Goal: Information Seeking & Learning: Learn about a topic

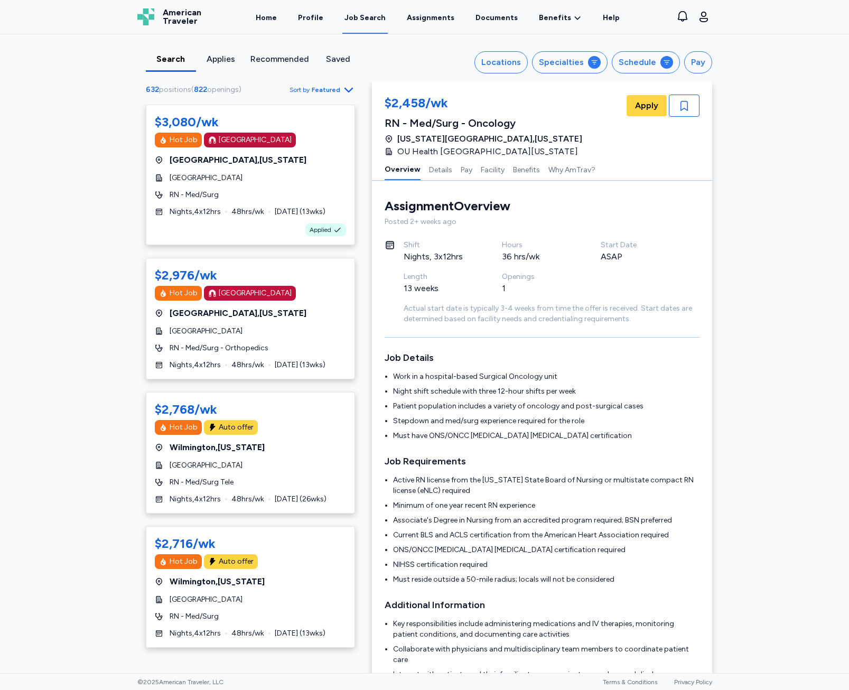
scroll to position [4320, 0]
click at [785, 32] on div "Open sidebar Job Search American Traveler American Traveler Home Profile Job Se…" at bounding box center [424, 17] width 841 height 34
click at [767, 97] on div "Search Applies Recommended Saved Locations Specialties Schedule Pay 632 positio…" at bounding box center [424, 353] width 849 height 639
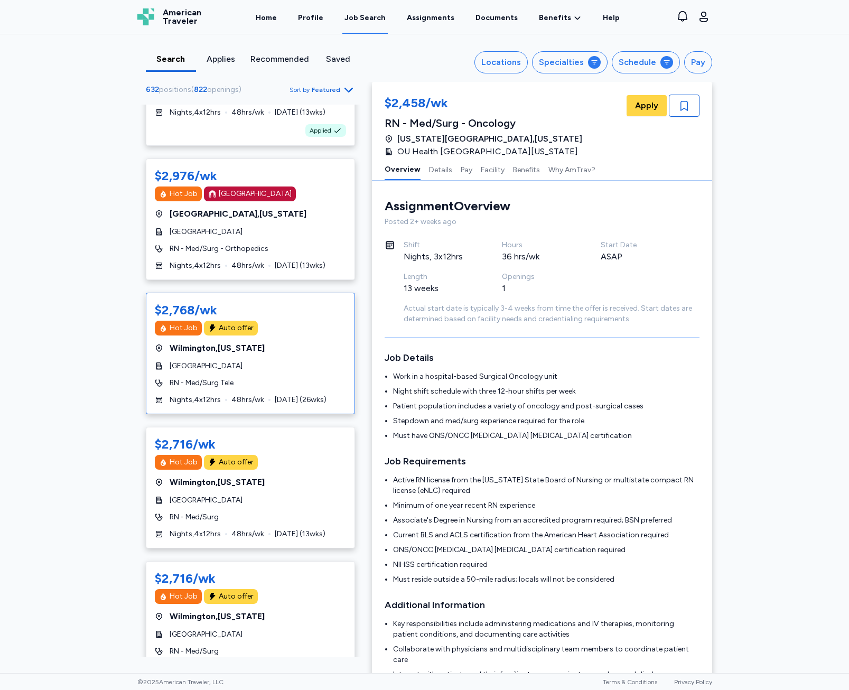
scroll to position [106, 0]
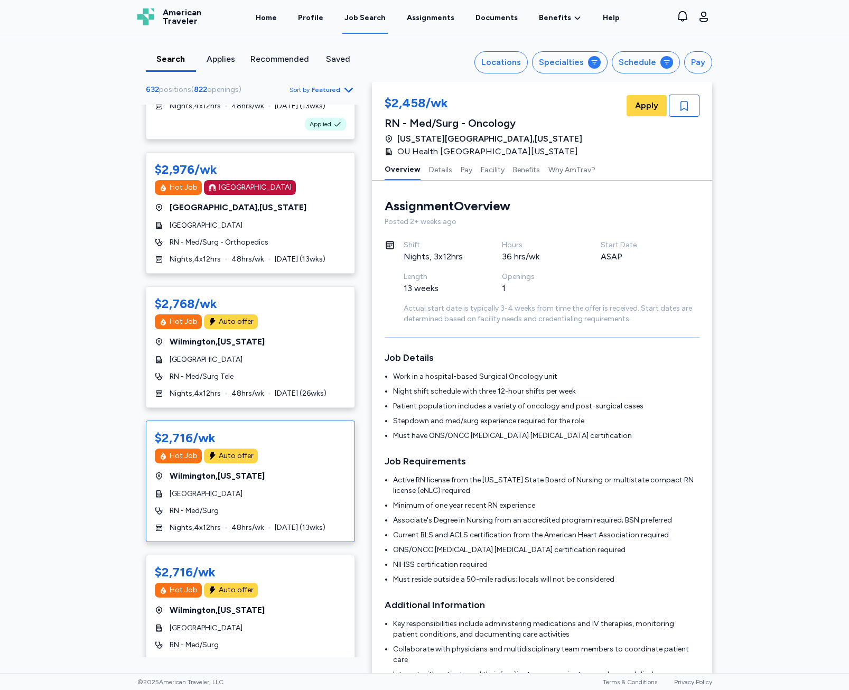
click at [281, 482] on div "Wilmington , North Carolina" at bounding box center [250, 476] width 191 height 13
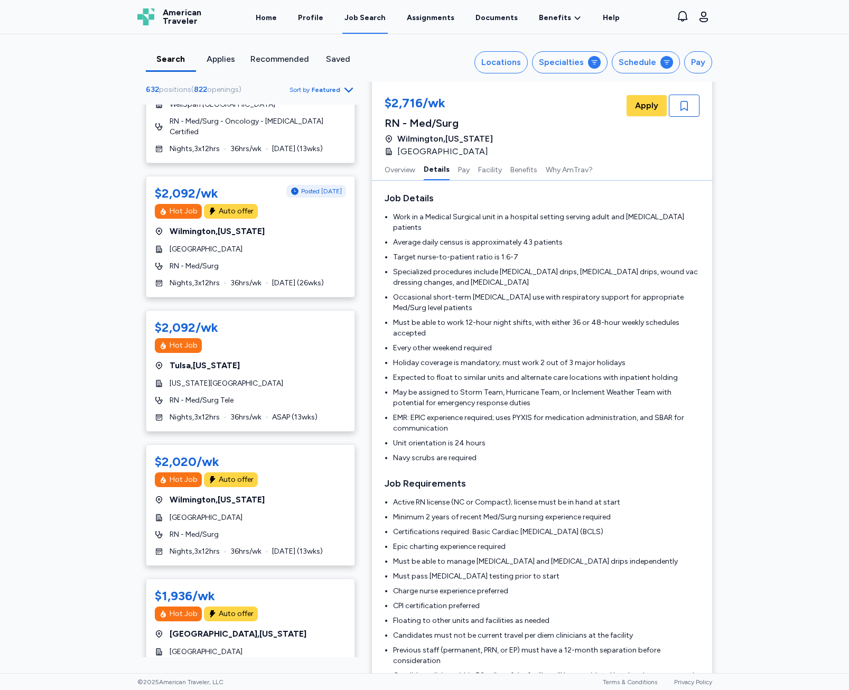
scroll to position [1057, 0]
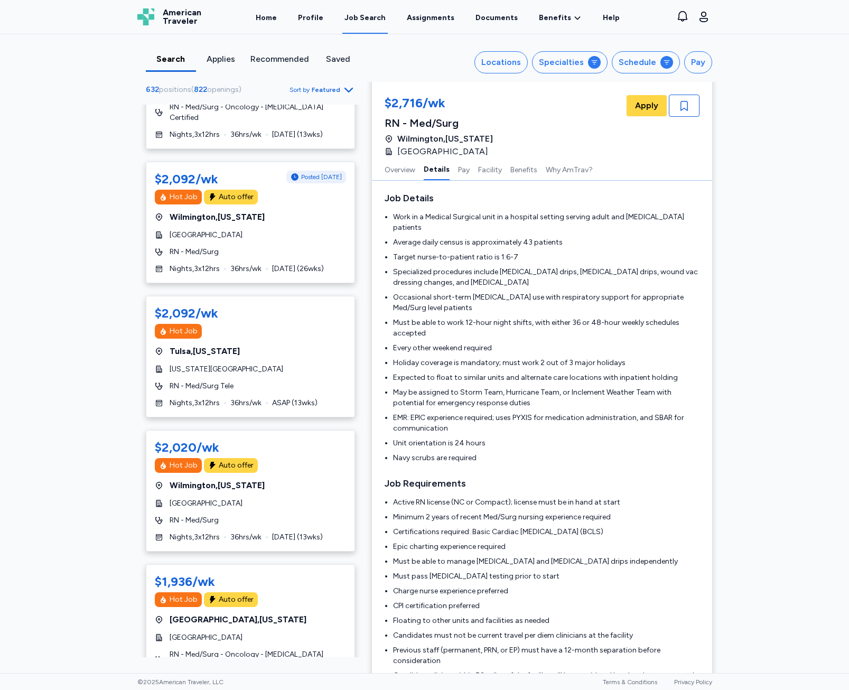
click at [252, 345] on div "Tulsa , Oklahoma" at bounding box center [250, 351] width 191 height 13
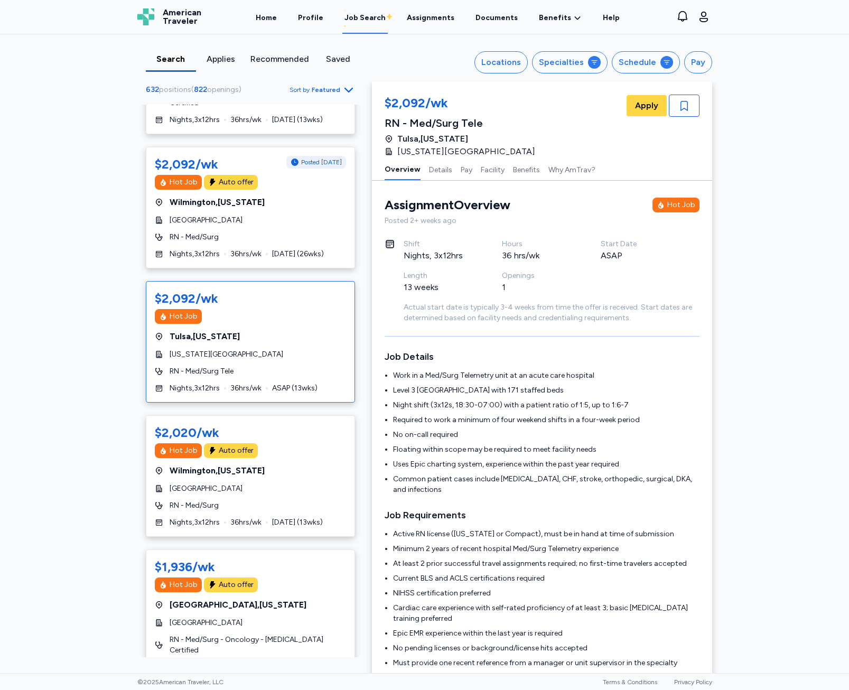
scroll to position [1110, 0]
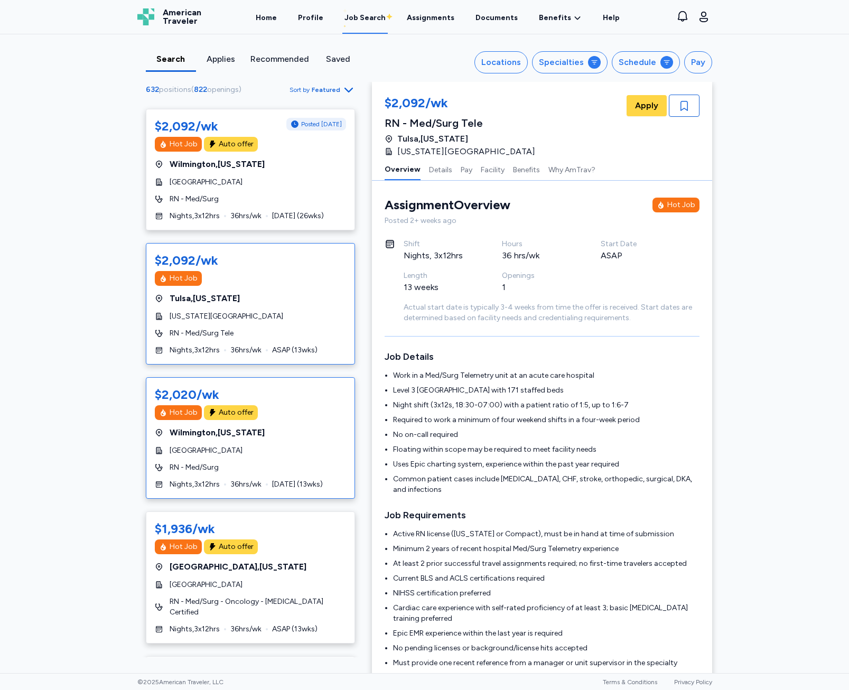
click at [243, 446] on span "[GEOGRAPHIC_DATA]" at bounding box center [206, 451] width 73 height 11
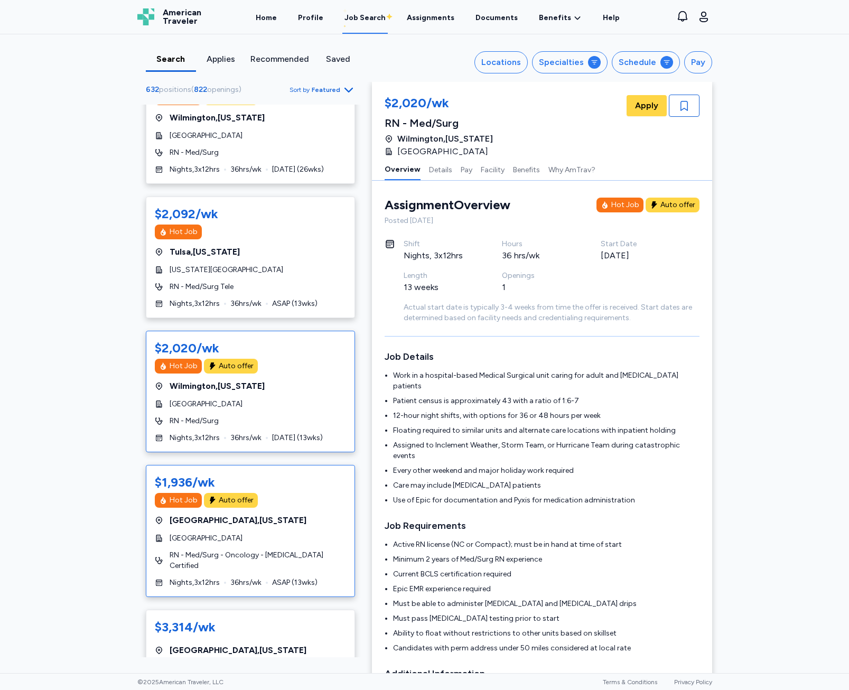
scroll to position [1163, 0]
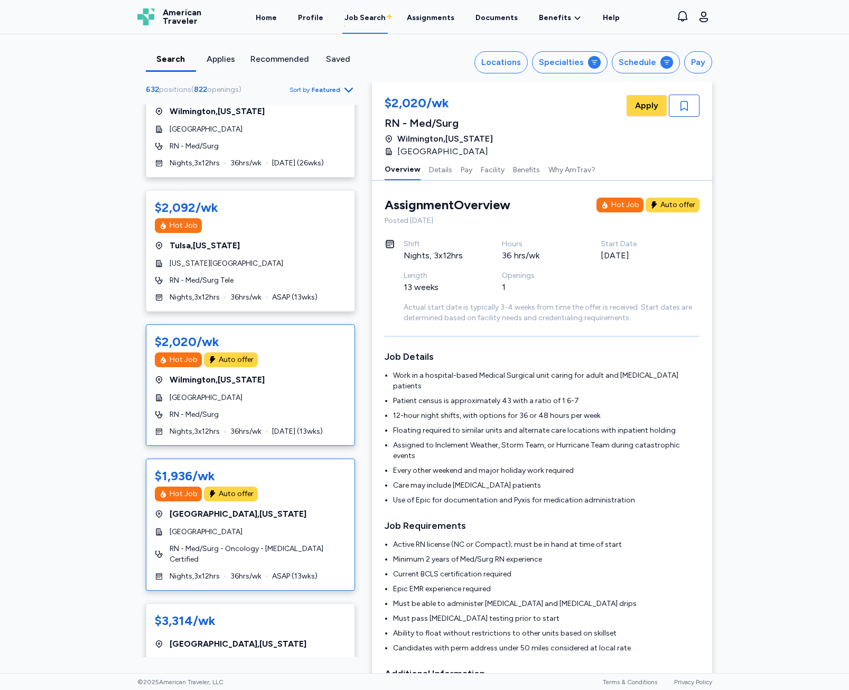
click at [307, 487] on div "Hot Job Auto offer" at bounding box center [250, 494] width 191 height 15
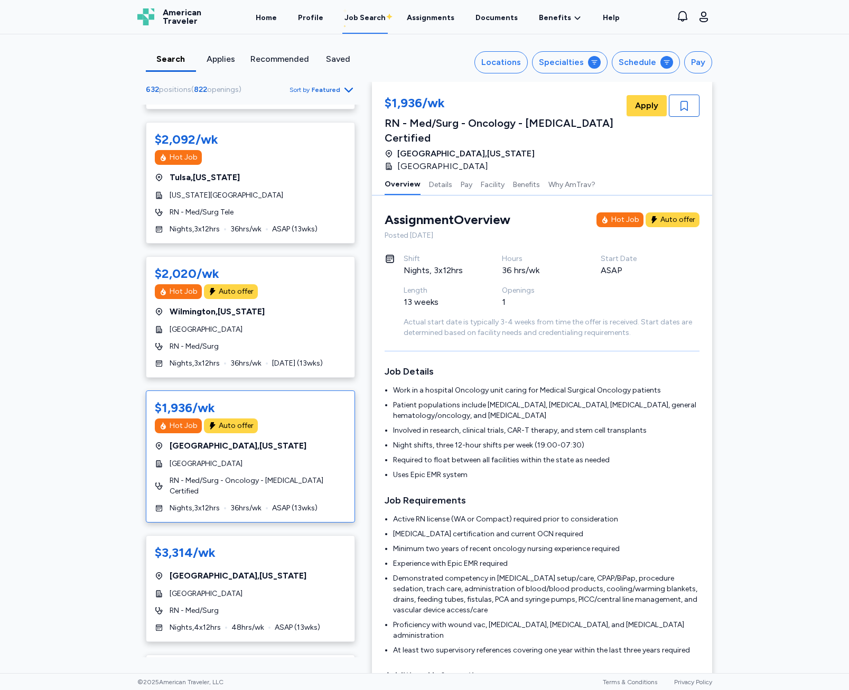
scroll to position [1269, 0]
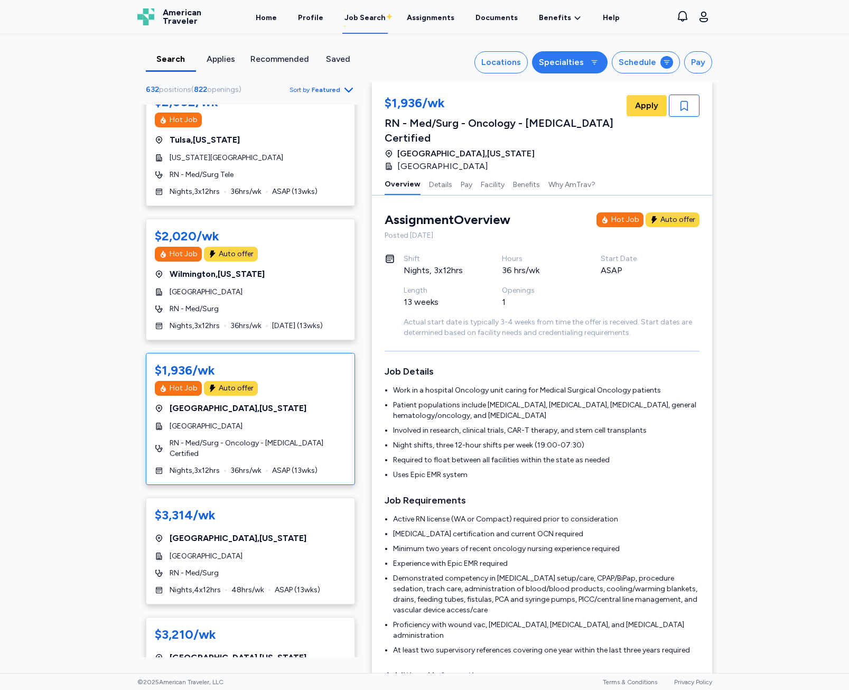
click at [573, 60] on div "Specialties" at bounding box center [561, 62] width 45 height 13
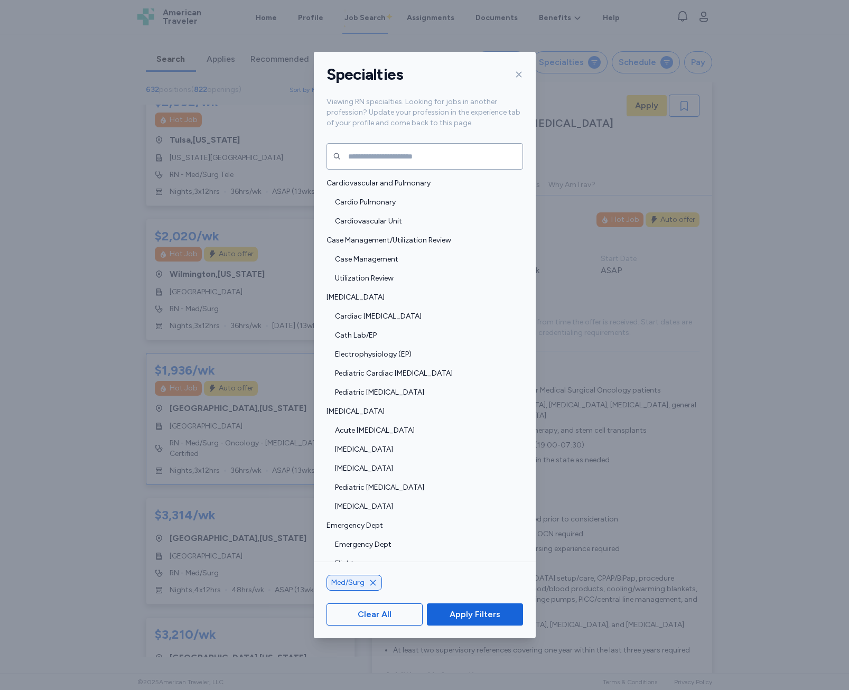
click at [516, 69] on div at bounding box center [517, 74] width 13 height 17
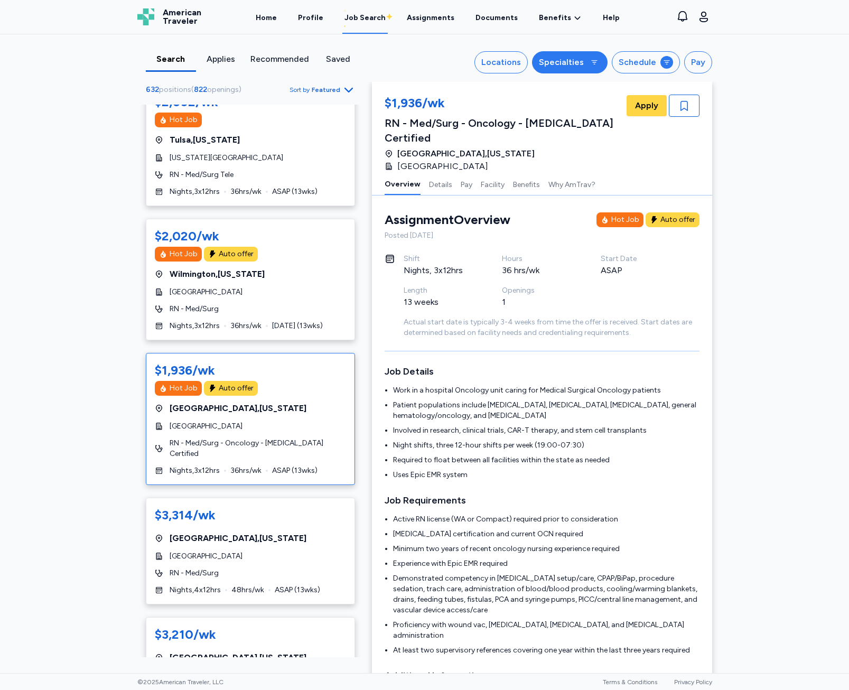
click at [565, 68] on div "Specialties" at bounding box center [561, 62] width 45 height 13
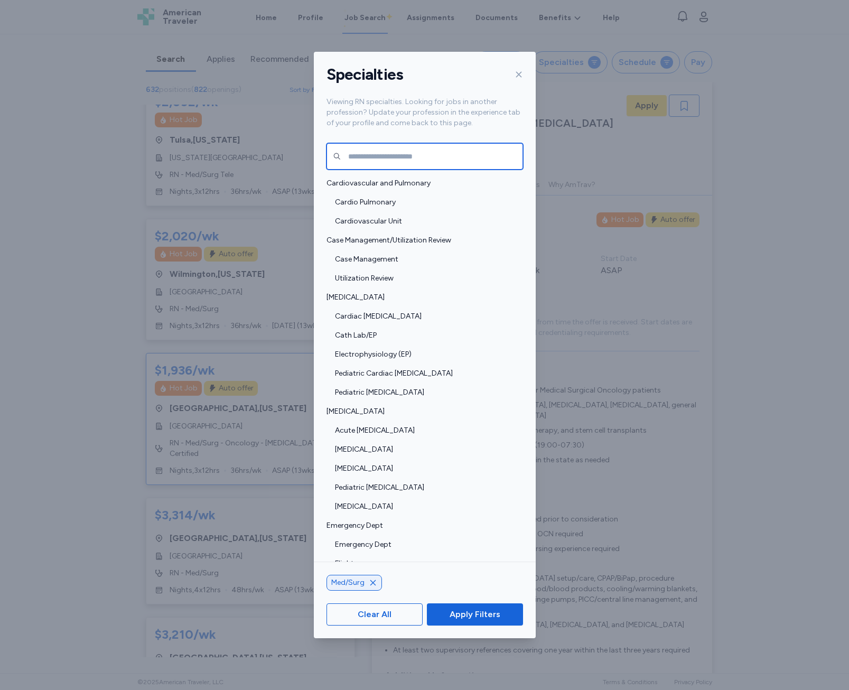
click at [457, 161] on input "text" at bounding box center [425, 156] width 197 height 26
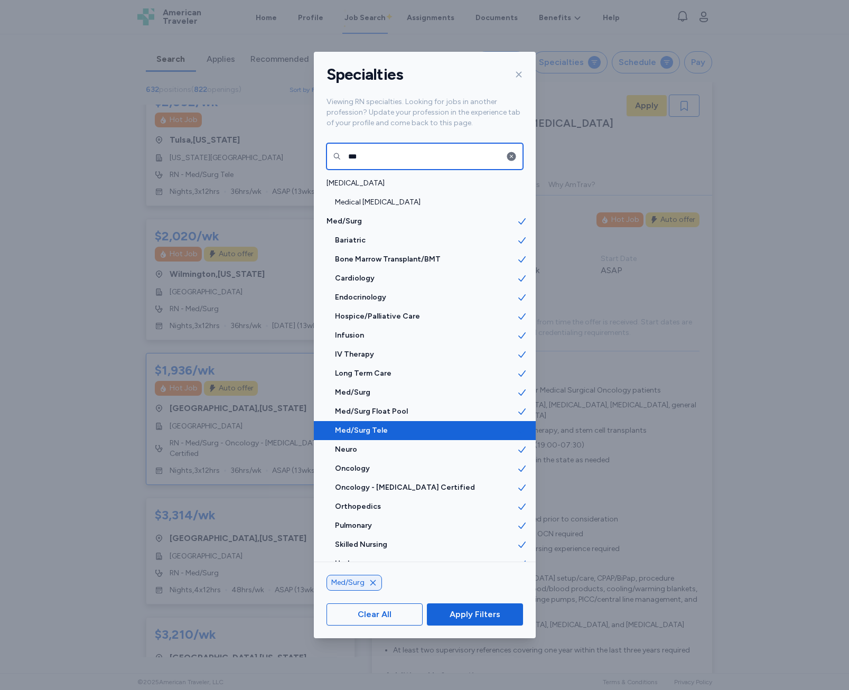
type input "***"
click at [403, 432] on span "Med/Surg Tele" at bounding box center [426, 431] width 182 height 11
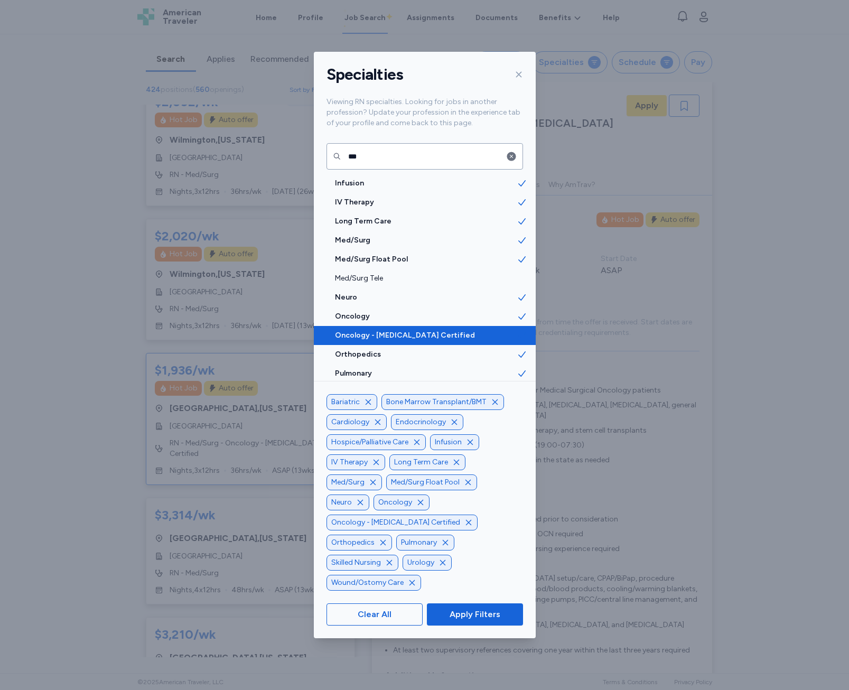
scroll to position [159, 0]
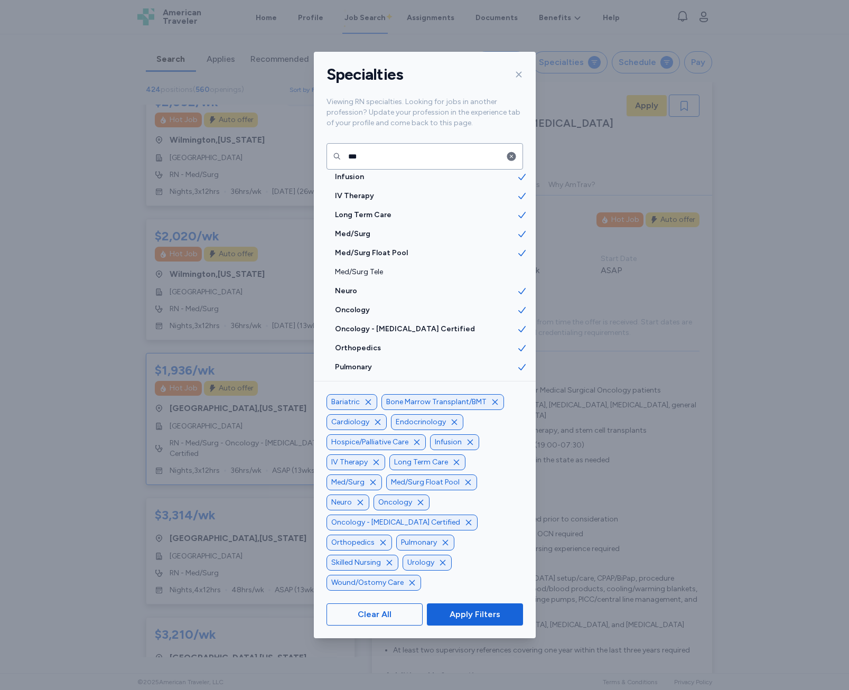
click at [455, 467] on icon "button" at bounding box center [456, 462] width 8 height 8
click at [415, 445] on icon "button" at bounding box center [416, 442] width 5 height 5
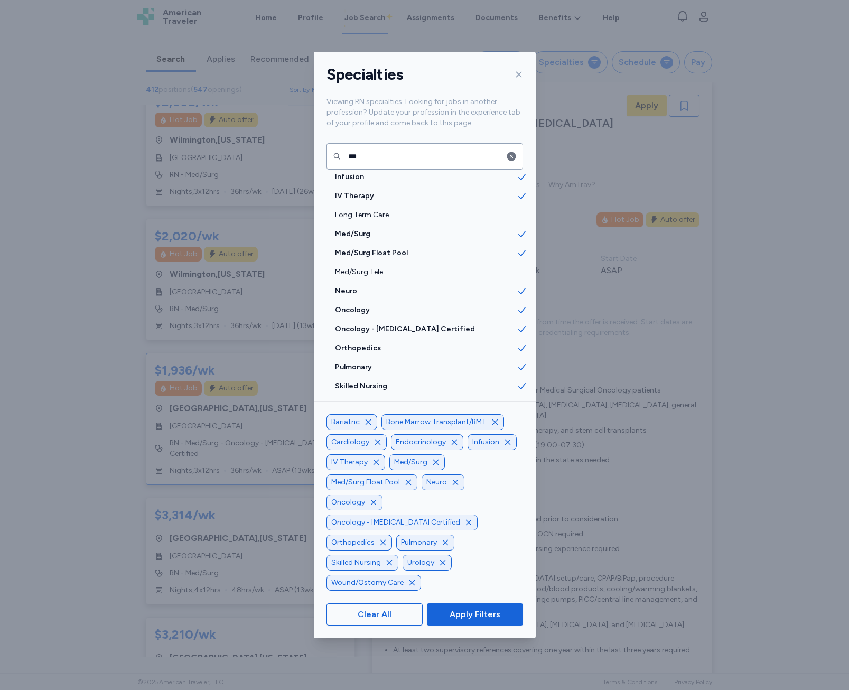
click at [368, 427] on icon "button" at bounding box center [368, 422] width 8 height 8
click at [437, 445] on icon "button" at bounding box center [439, 442] width 5 height 5
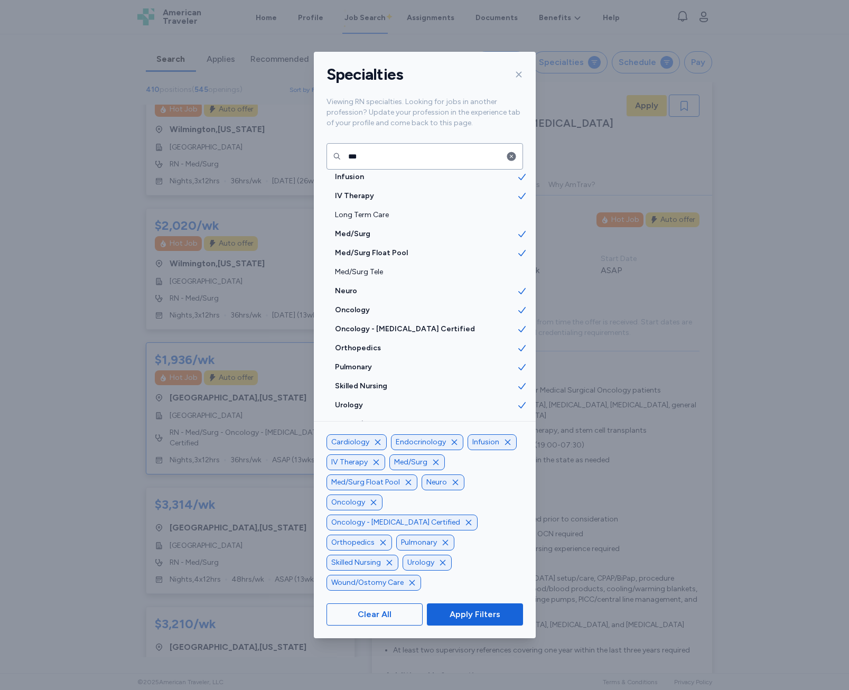
click at [380, 447] on icon "button" at bounding box center [378, 442] width 8 height 8
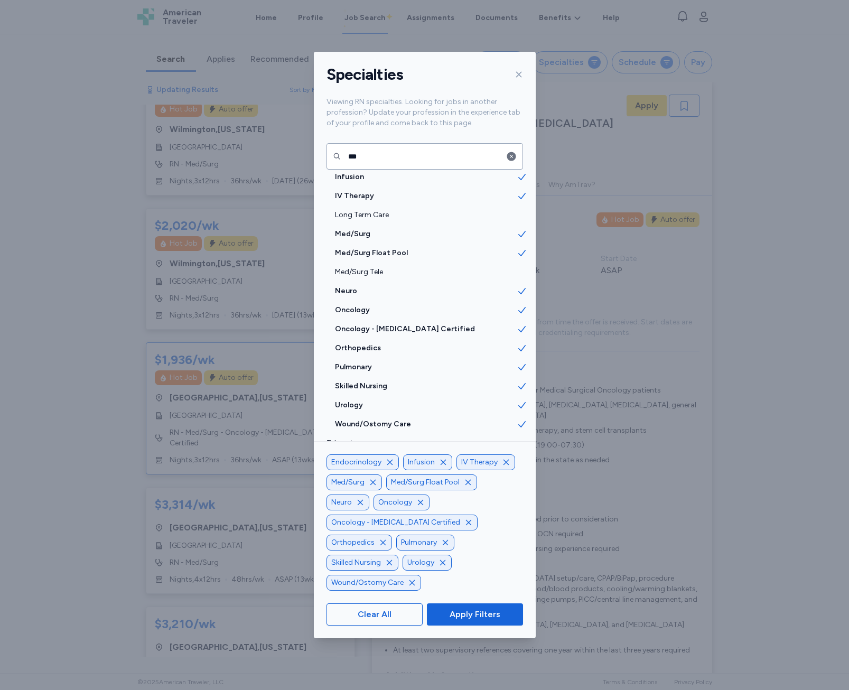
click at [391, 467] on icon "button" at bounding box center [390, 462] width 8 height 8
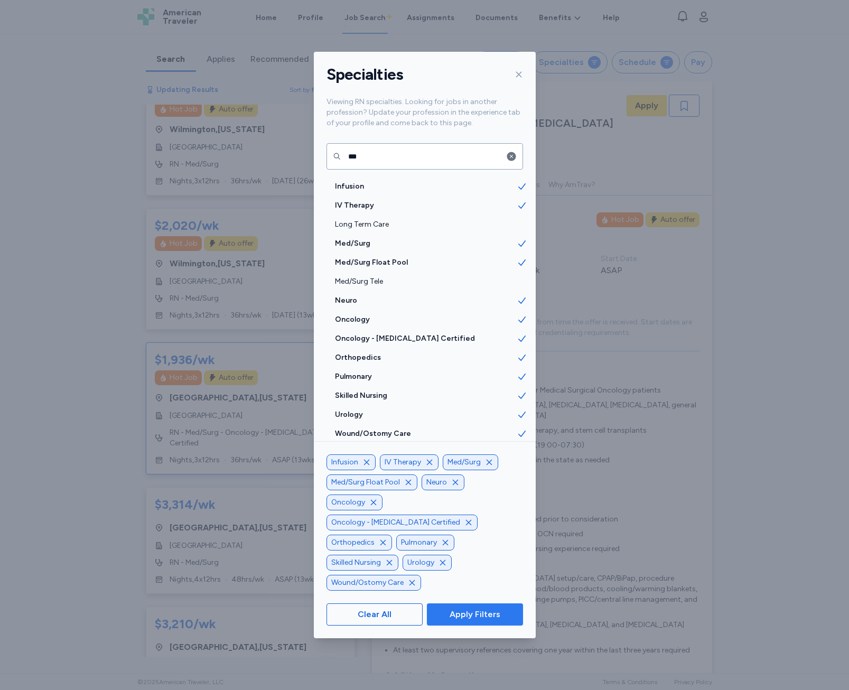
click at [477, 613] on span "Apply Filters" at bounding box center [475, 614] width 51 height 13
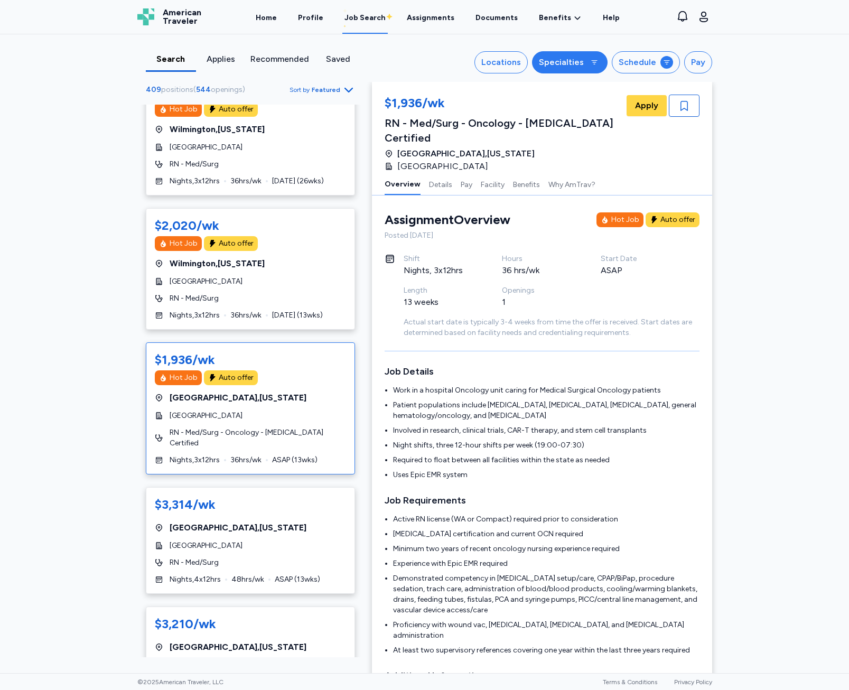
click at [558, 56] on button "Specialties" at bounding box center [570, 62] width 76 height 22
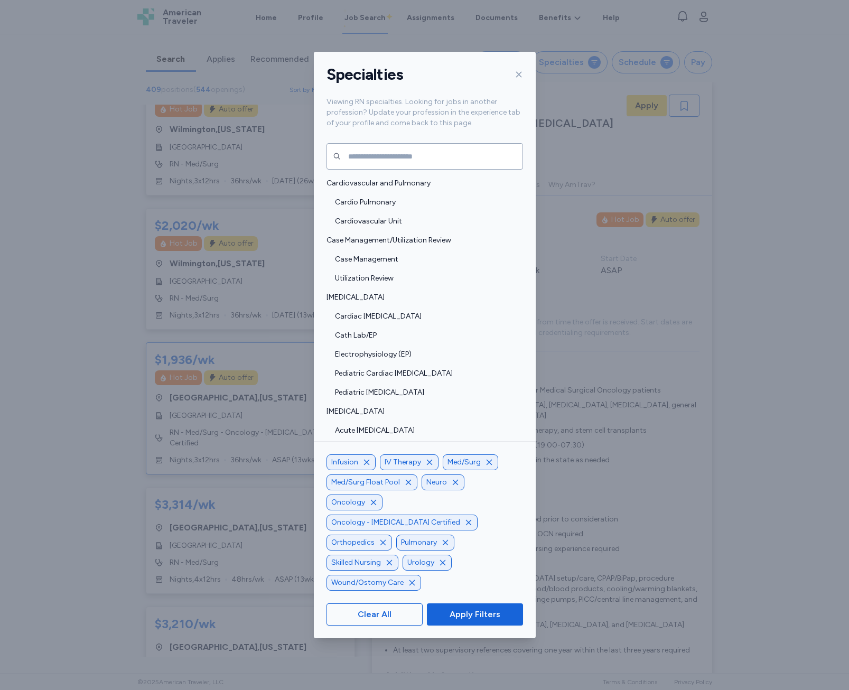
click at [523, 68] on div at bounding box center [517, 74] width 13 height 17
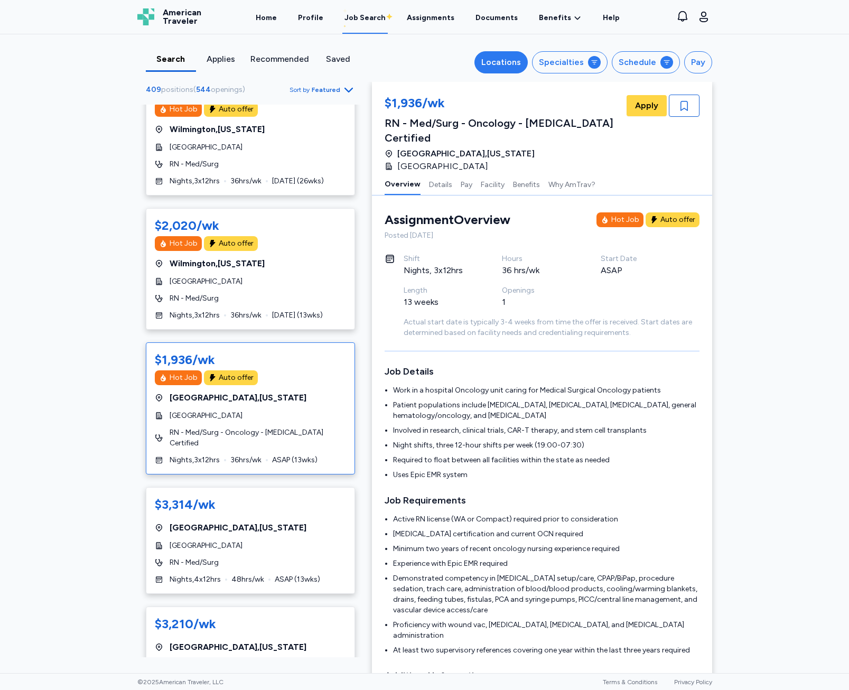
click at [521, 66] on div "Locations" at bounding box center [502, 62] width 40 height 13
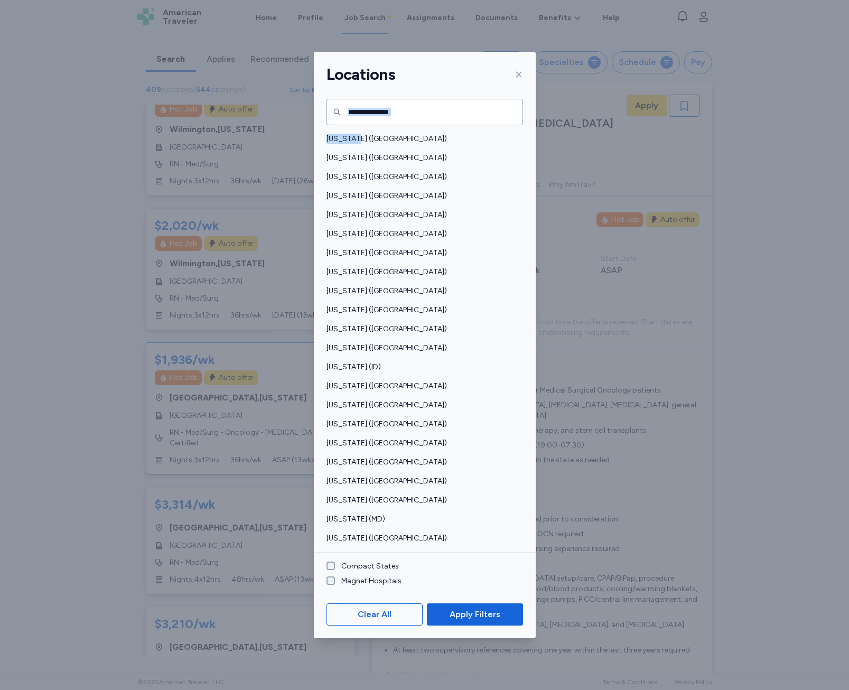
click at [521, 66] on div at bounding box center [517, 74] width 13 height 17
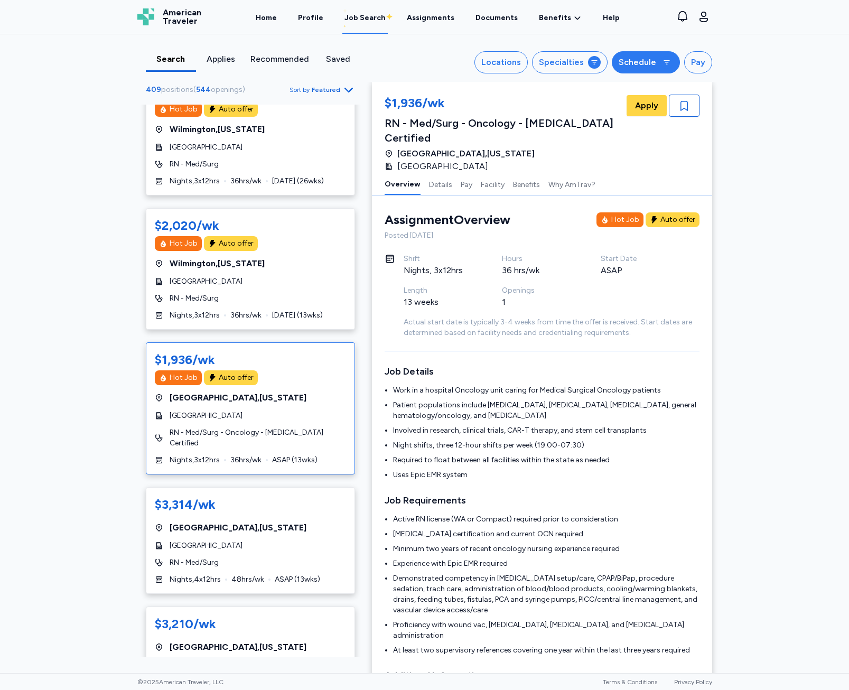
click at [619, 60] on div "Schedule" at bounding box center [638, 62] width 38 height 13
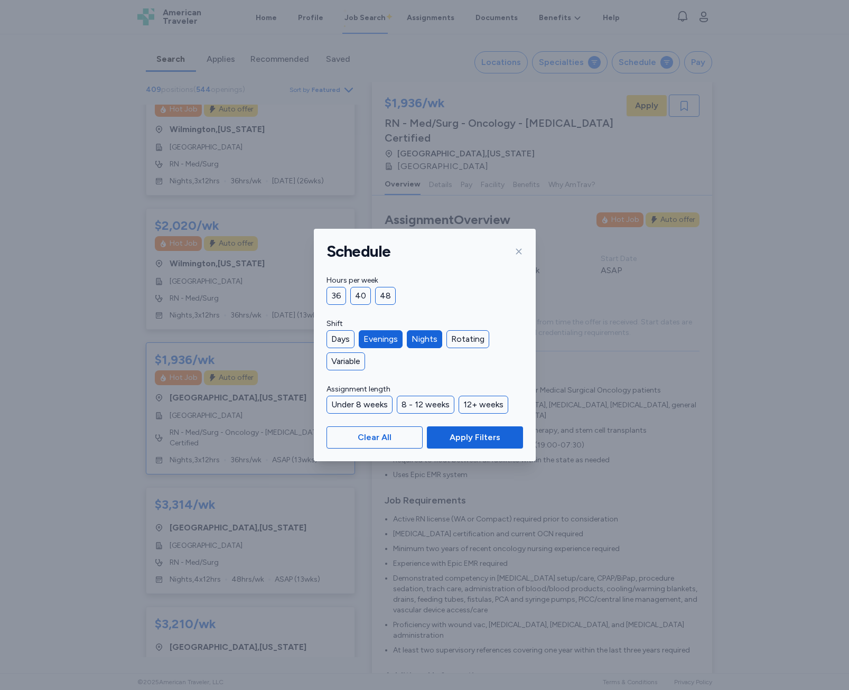
drag, startPoint x: 530, startPoint y: 252, endPoint x: 520, endPoint y: 250, distance: 9.7
click at [529, 252] on div "Schedule" at bounding box center [425, 251] width 222 height 45
click at [520, 250] on icon at bounding box center [519, 252] width 6 height 6
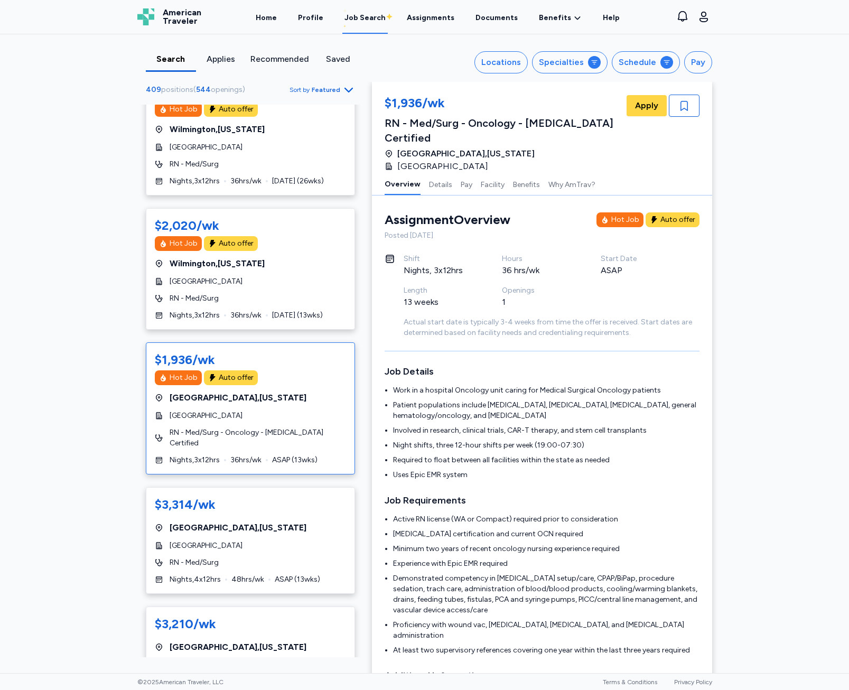
click at [566, 77] on div "Search Applies Recommended Saved Locations Specialties Schedule Pay 409 positio…" at bounding box center [425, 58] width 592 height 48
click at [555, 61] on div "Specialties" at bounding box center [561, 62] width 45 height 13
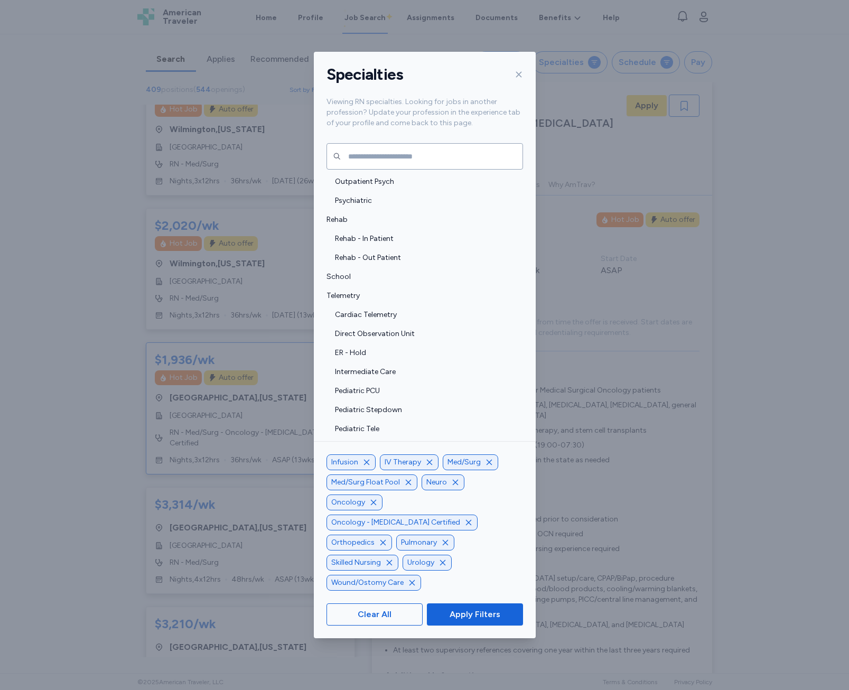
scroll to position [2223, 0]
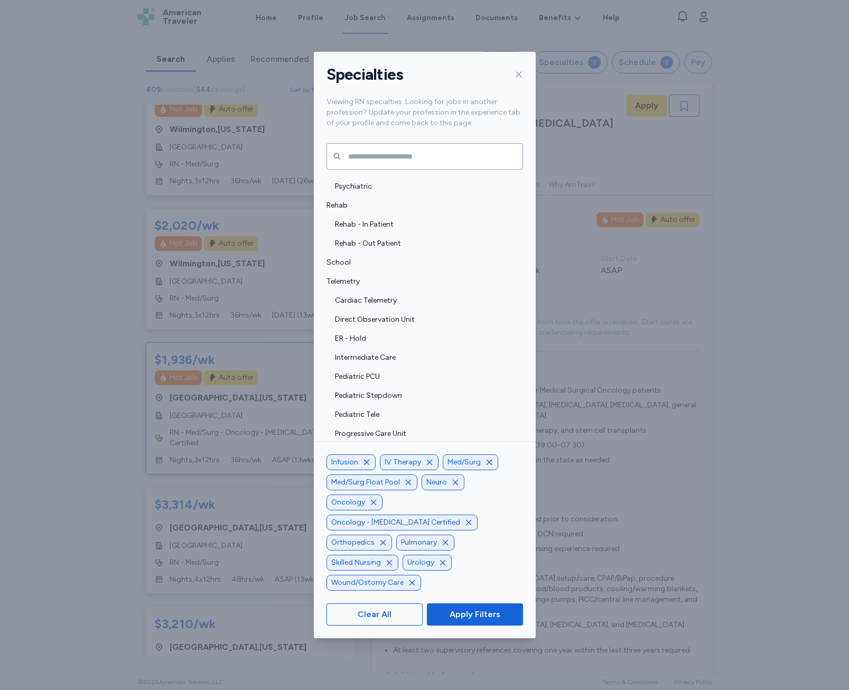
click at [518, 77] on icon at bounding box center [519, 74] width 8 height 8
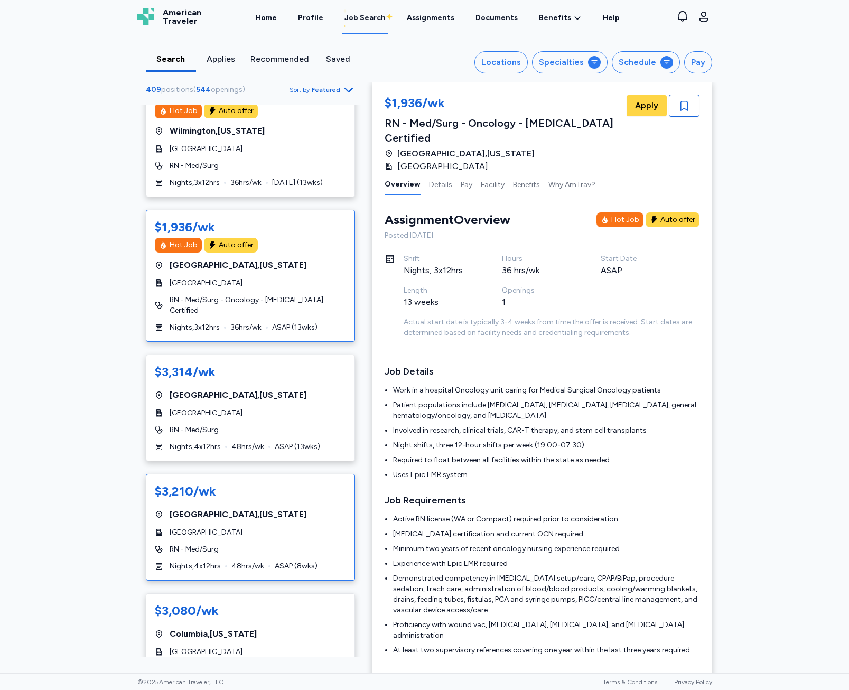
scroll to position [951, 0]
